Goal: Task Accomplishment & Management: Use online tool/utility

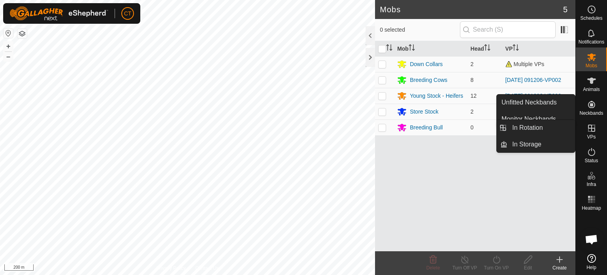
click at [405, 130] on icon at bounding box center [591, 127] width 9 height 9
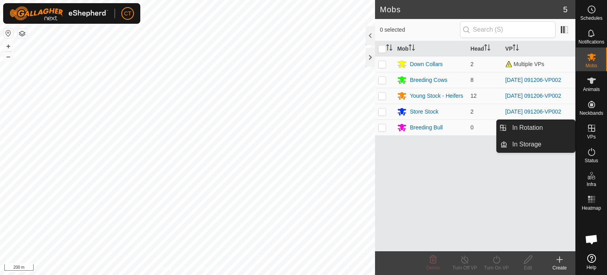
click at [405, 129] on icon at bounding box center [591, 127] width 9 height 9
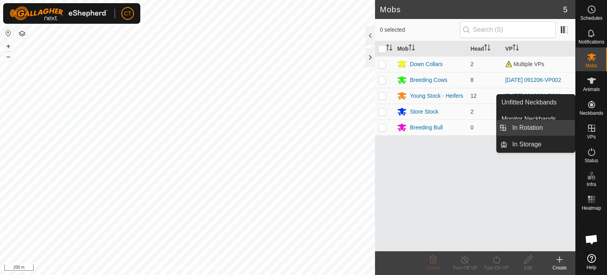
click at [405, 132] on link "In Rotation" at bounding box center [541, 128] width 68 height 16
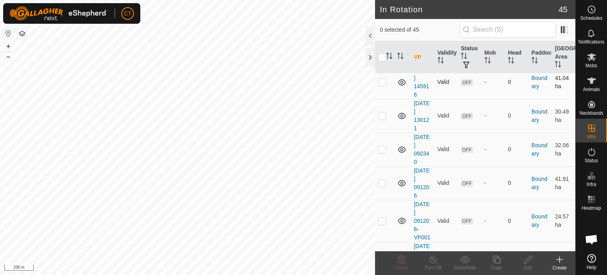
scroll to position [1387, 0]
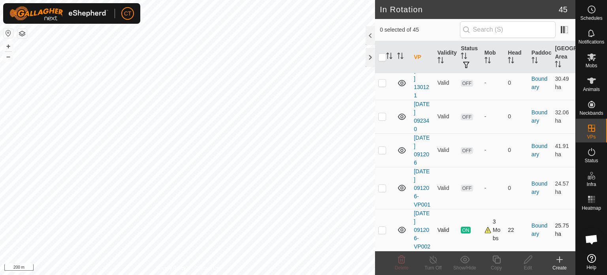
click at [384, 226] on p-checkbox at bounding box center [382, 229] width 8 height 6
checkbox input "true"
click at [405, 240] on icon at bounding box center [496, 259] width 8 height 8
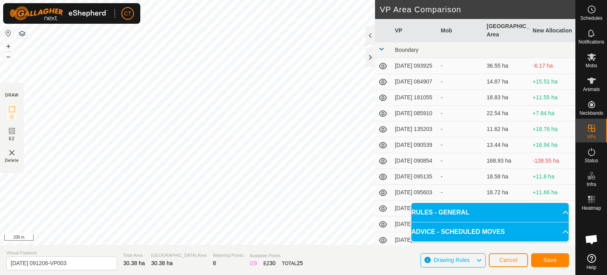
click at [405, 211] on p-accordion-header "RULES - GENERAL" at bounding box center [489, 212] width 157 height 19
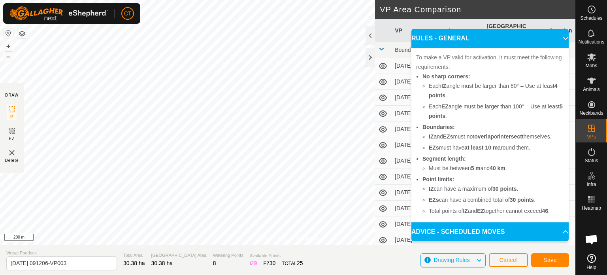
click at [405, 230] on p-accordion-header "ADVICE - SCHEDULED MOVES" at bounding box center [489, 231] width 157 height 19
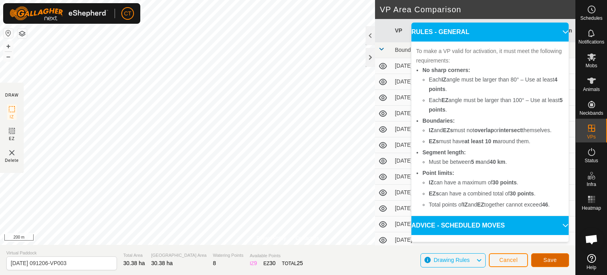
click at [405, 240] on span "Save" at bounding box center [549, 259] width 13 height 6
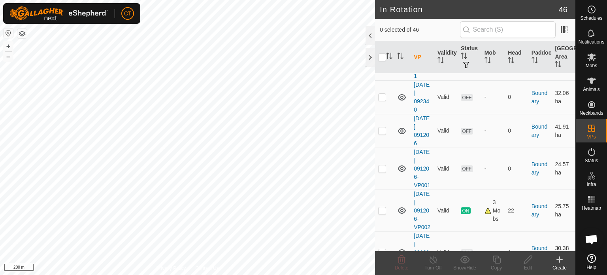
scroll to position [1437, 0]
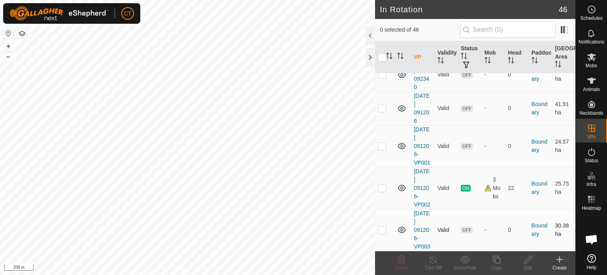
click at [382, 227] on p-checkbox at bounding box center [382, 229] width 8 height 6
checkbox input "true"
click at [24, 34] on button "button" at bounding box center [21, 33] width 9 height 9
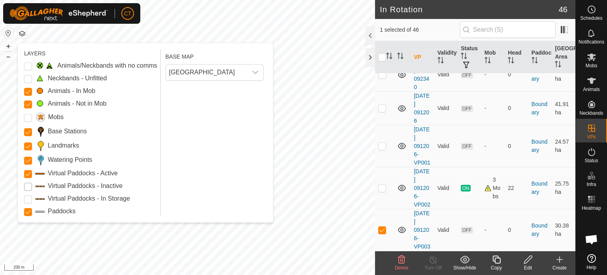
click at [26, 186] on Inactive "Virtual Paddocks - Inactive" at bounding box center [28, 187] width 8 height 8
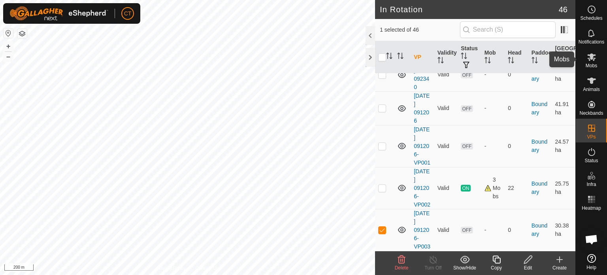
click at [405, 60] on icon at bounding box center [591, 57] width 9 height 8
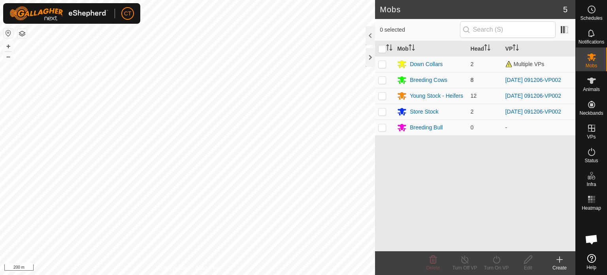
click at [382, 79] on p-checkbox at bounding box center [382, 80] width 8 height 6
checkbox input "true"
click at [379, 94] on p-checkbox at bounding box center [382, 95] width 8 height 6
checkbox input "true"
click at [383, 109] on p-checkbox at bounding box center [382, 111] width 8 height 6
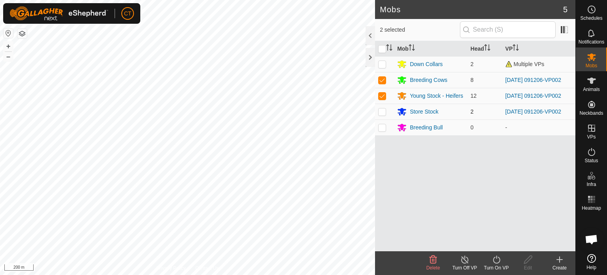
checkbox input "true"
click at [405, 240] on icon at bounding box center [496, 259] width 7 height 8
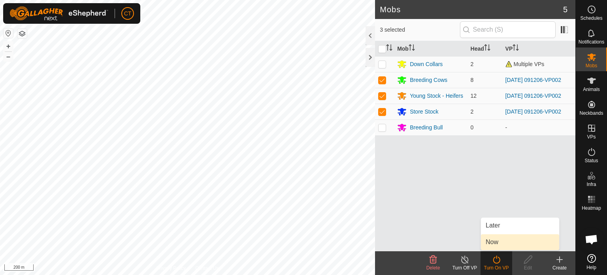
click at [405, 240] on link "Now" at bounding box center [520, 242] width 78 height 16
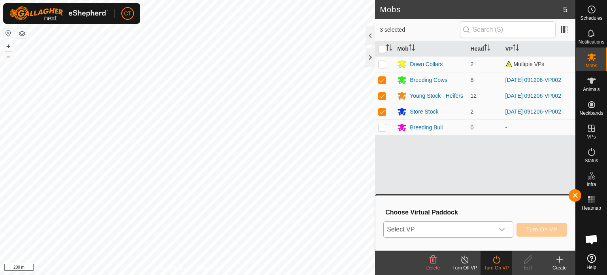
click at [405, 233] on span "Select VP" at bounding box center [439, 229] width 110 height 16
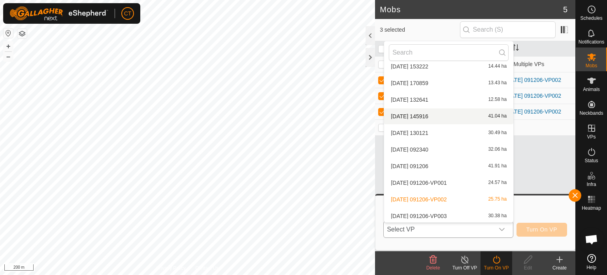
scroll to position [623, 0]
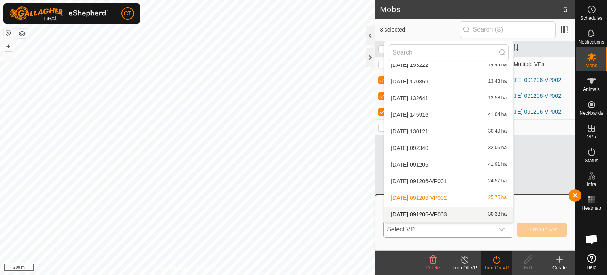
click at [405, 218] on li "[DATE] 091206-VP003 30.38 ha" at bounding box center [448, 214] width 129 height 16
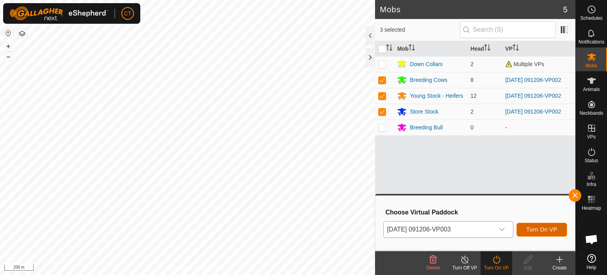
click at [405, 227] on span "Turn On VP" at bounding box center [541, 229] width 31 height 6
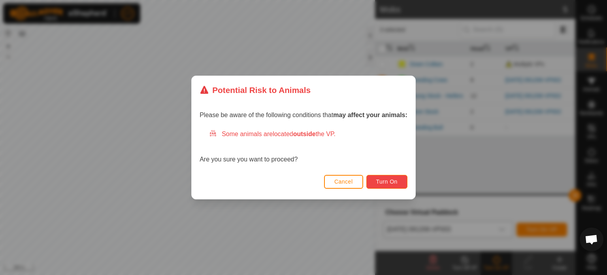
click at [388, 182] on span "Turn On" at bounding box center [386, 181] width 21 height 6
